Goal: Task Accomplishment & Management: Use online tool/utility

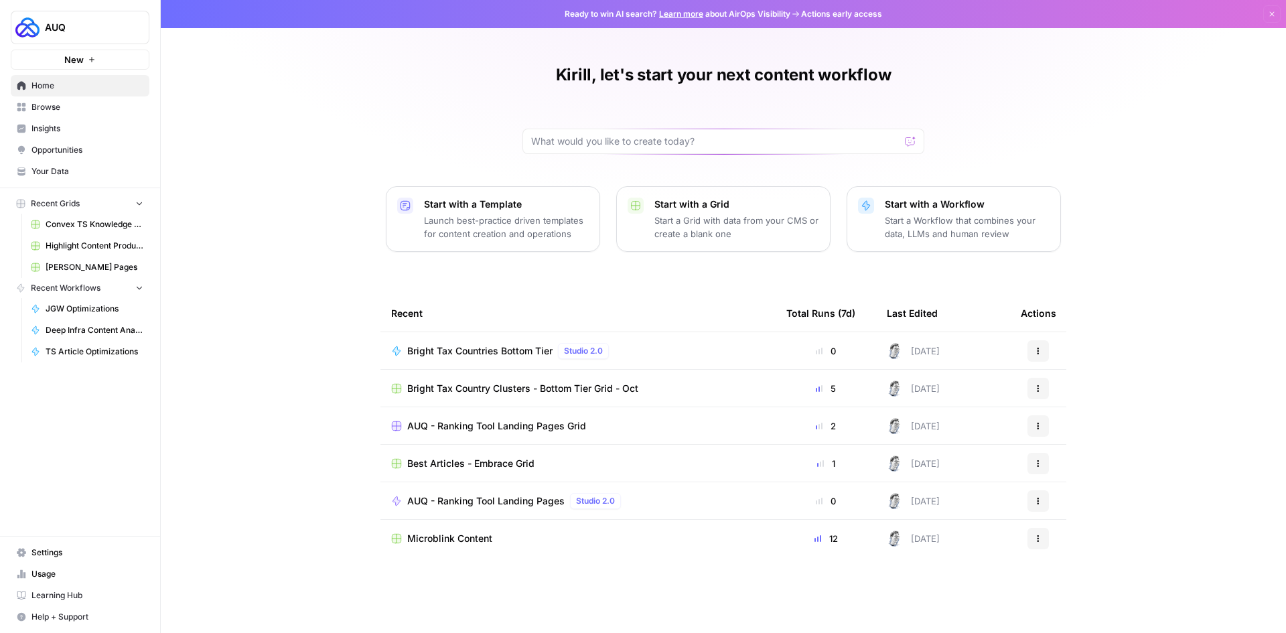
click at [42, 101] on span "Browse" at bounding box center [87, 107] width 112 height 12
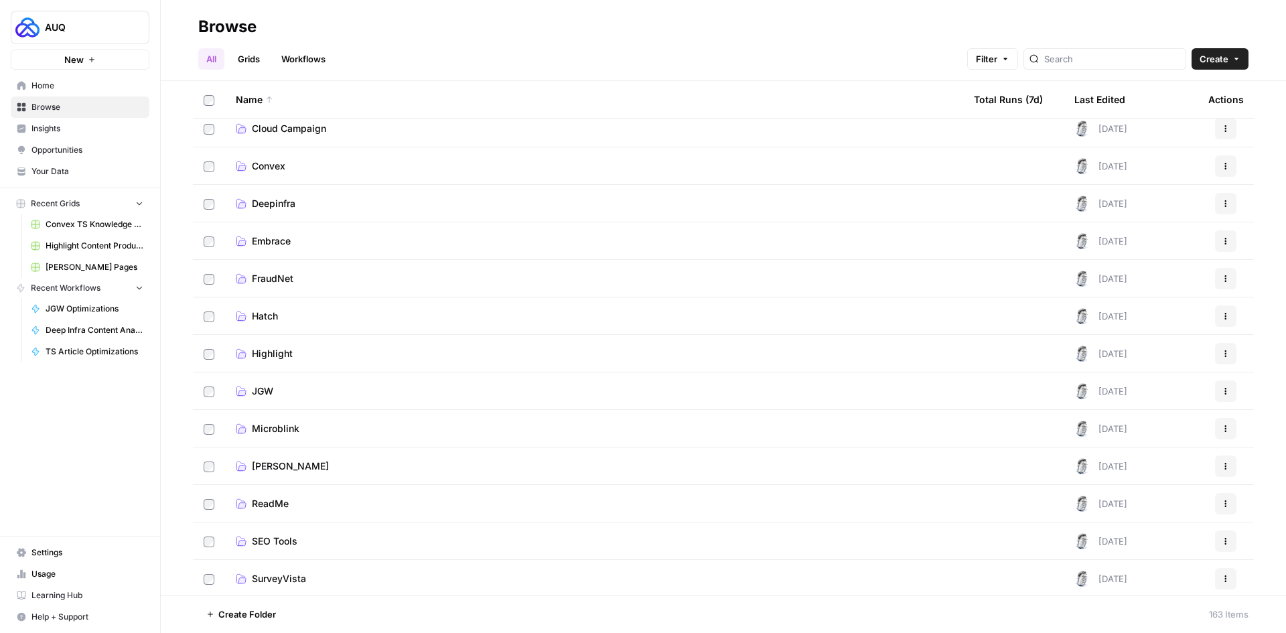
scroll to position [268, 0]
click at [264, 395] on span "Microblink" at bounding box center [276, 394] width 48 height 13
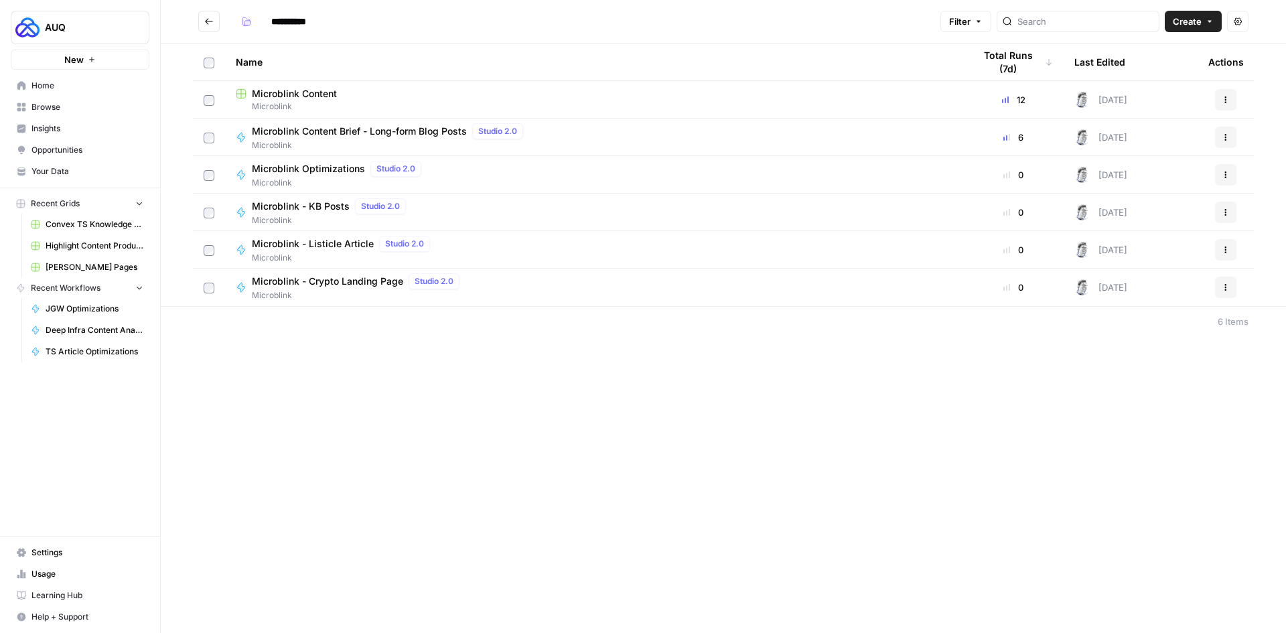
click at [283, 90] on span "Microblink Content" at bounding box center [294, 93] width 85 height 13
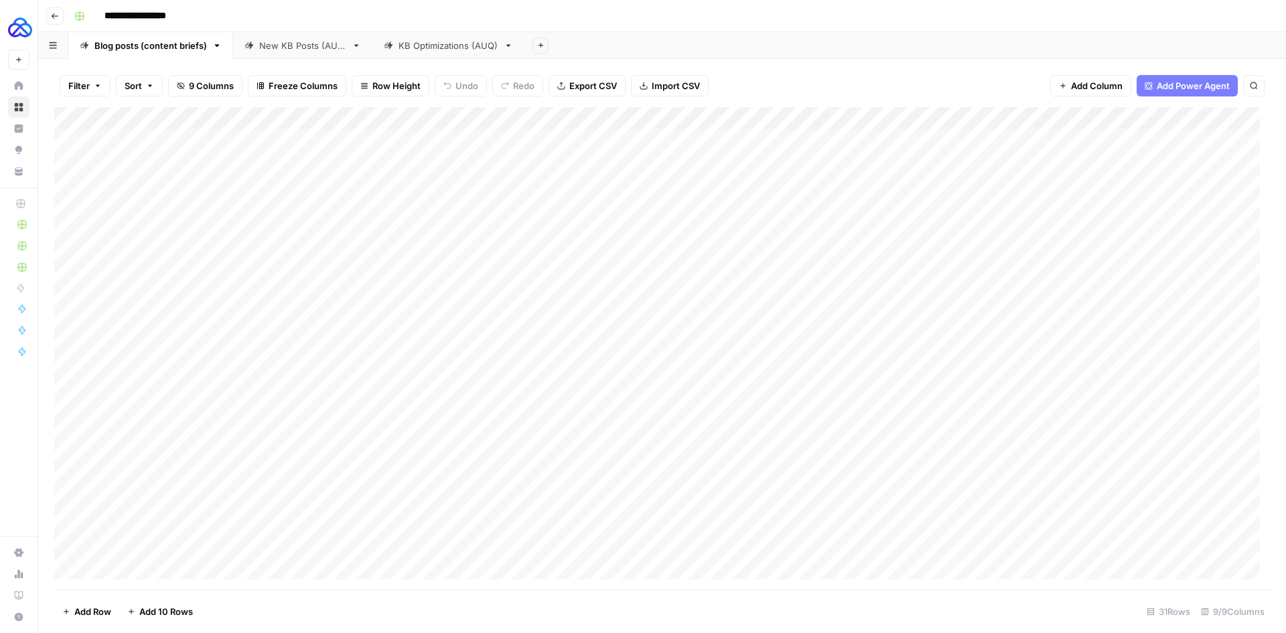
click at [265, 47] on div "New KB Posts (AUQ)" at bounding box center [302, 45] width 87 height 13
click at [930, 121] on div "Add Column" at bounding box center [662, 348] width 1216 height 482
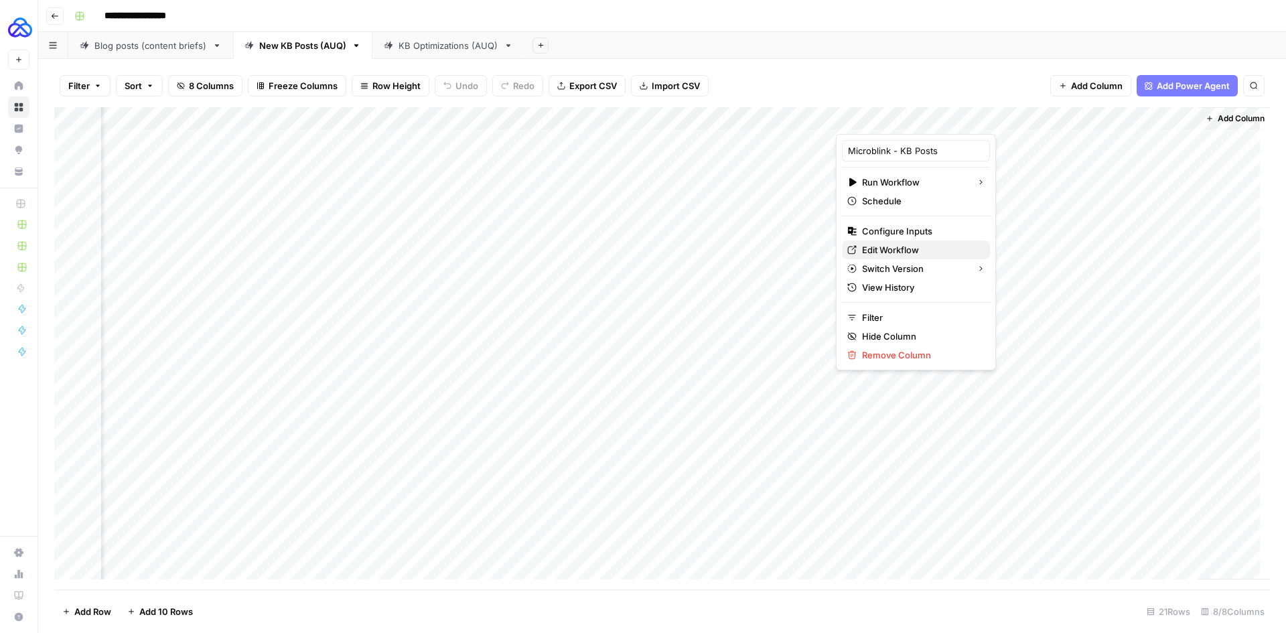
click at [924, 253] on span "Edit Workflow" at bounding box center [920, 249] width 117 height 13
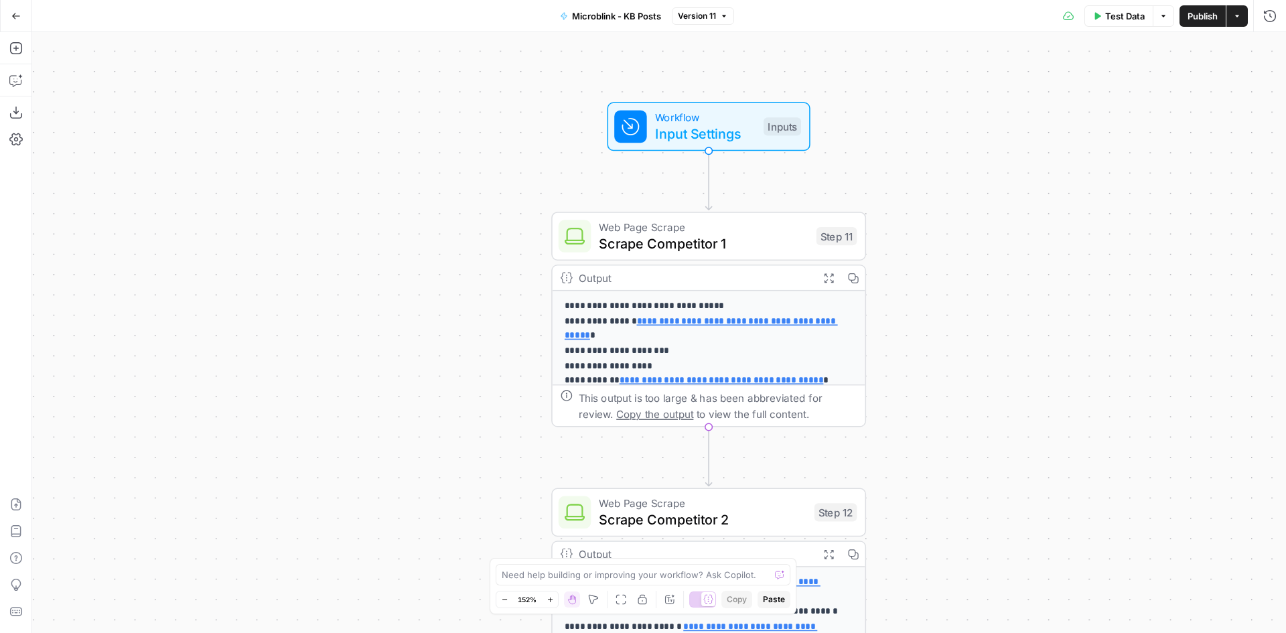
drag, startPoint x: 689, startPoint y: 240, endPoint x: 825, endPoint y: 318, distance: 157.5
click at [948, 528] on div "**********" at bounding box center [659, 332] width 1254 height 601
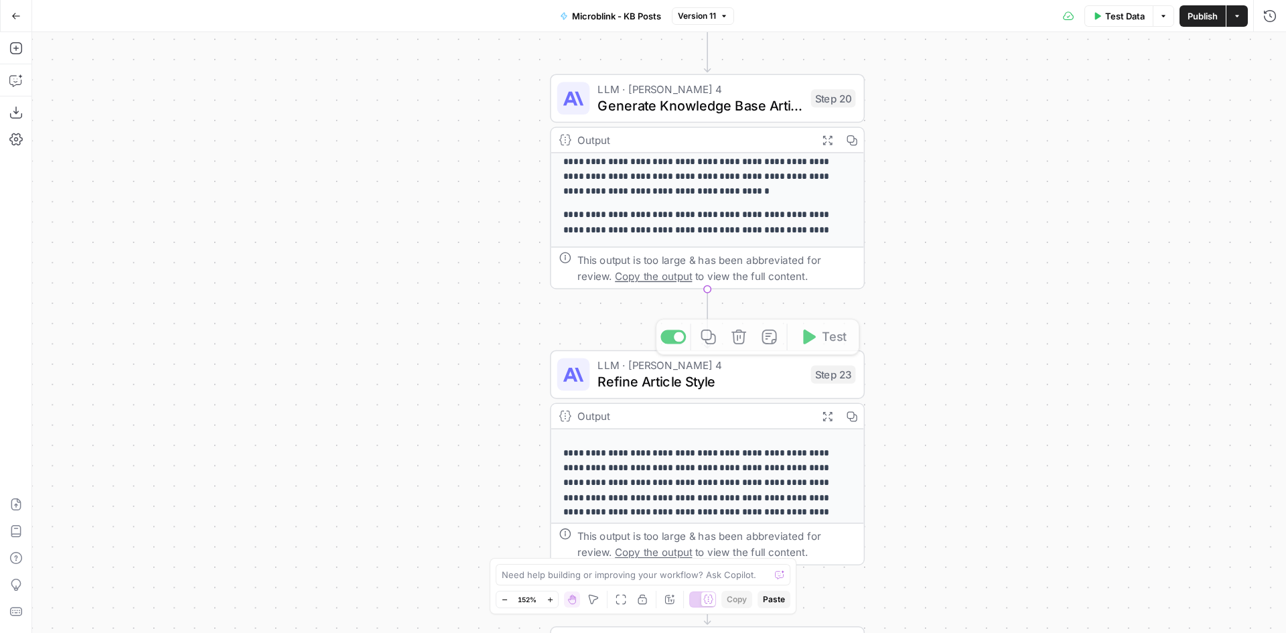
scroll to position [62, 0]
